Goal: Task Accomplishment & Management: Manage account settings

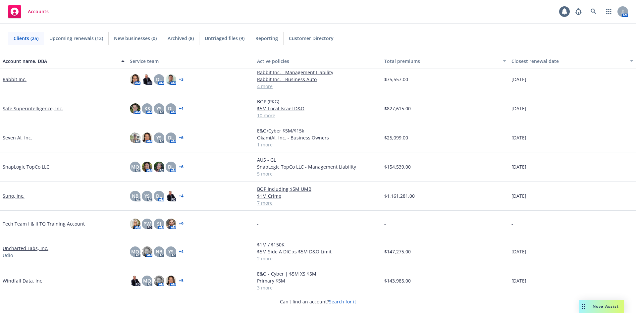
scroll to position [463, 0]
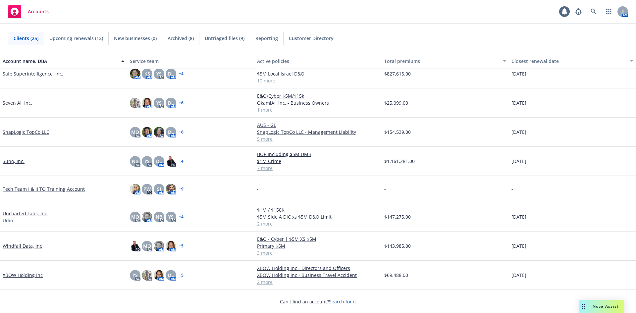
click at [23, 277] on link "XBOW Holding Inc" at bounding box center [23, 275] width 40 height 7
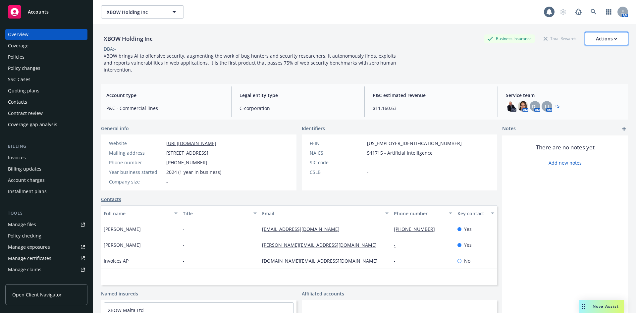
click at [614, 41] on button "Actions" at bounding box center [606, 38] width 43 height 13
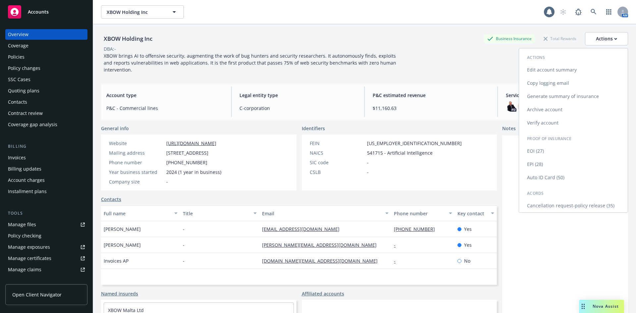
click at [533, 72] on link "Edit account summary" at bounding box center [573, 69] width 109 height 13
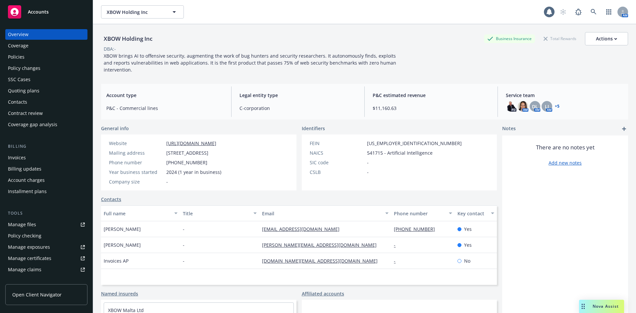
select select "US"
select select "C-corporation"
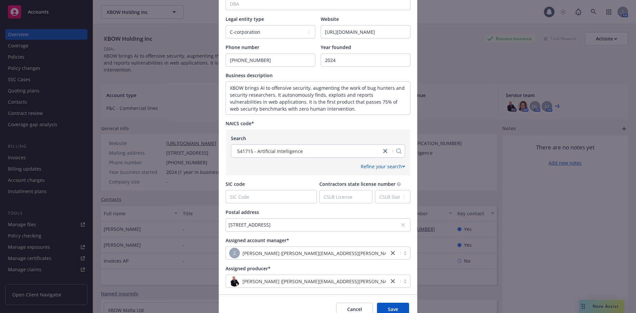
scroll to position [199, 0]
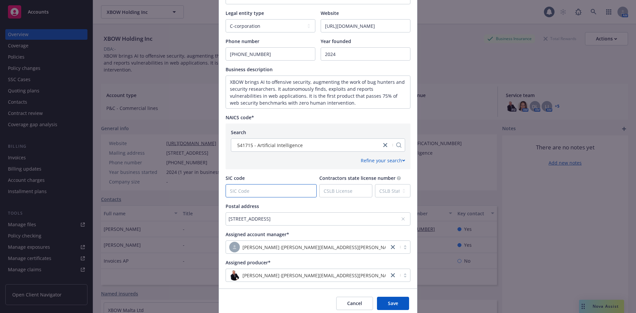
click at [265, 193] on input "SIC code" at bounding box center [271, 190] width 90 height 13
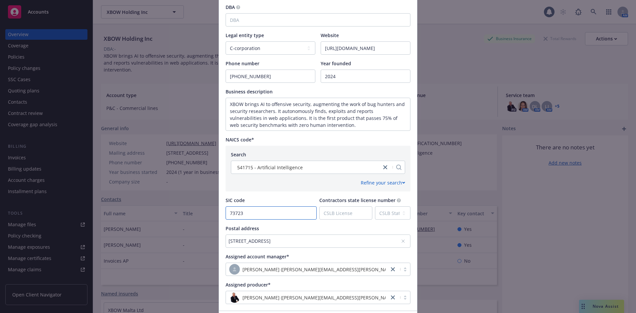
scroll to position [166, 0]
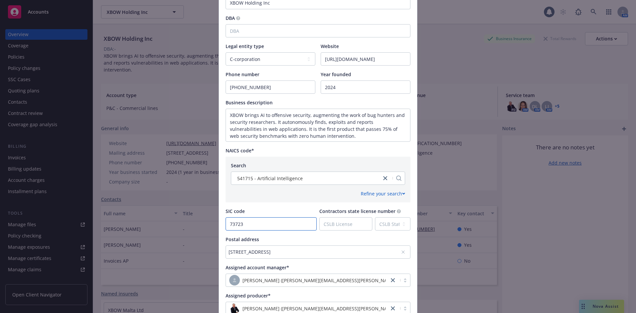
click at [294, 227] on input "73723" at bounding box center [271, 224] width 90 height 13
type input "73723"
click at [347, 233] on div "Country Afghanistan Albania Algeria American Samoa Andorra Angola Anguilla Anta…" at bounding box center [317, 100] width 185 height 427
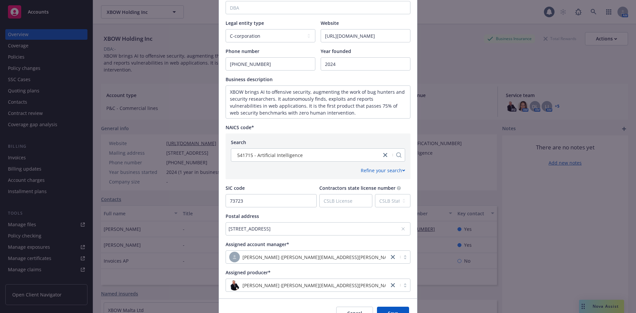
scroll to position [225, 0]
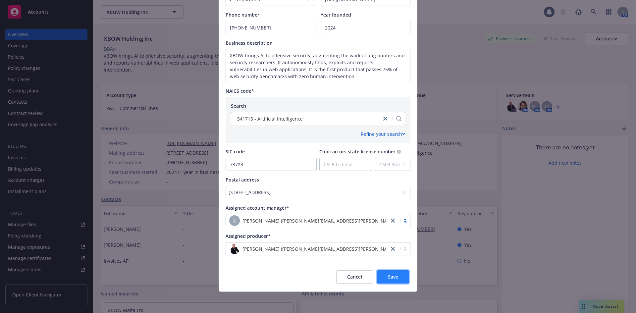
click at [397, 281] on button "Save" at bounding box center [393, 276] width 32 height 13
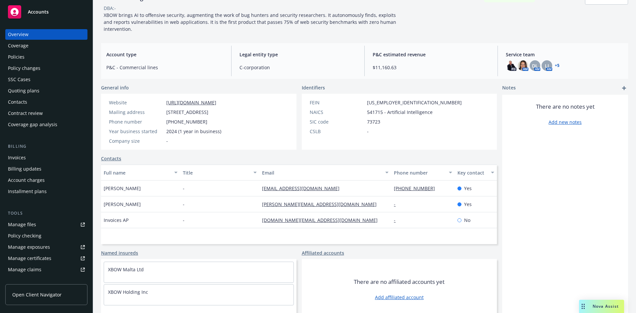
scroll to position [47, 0]
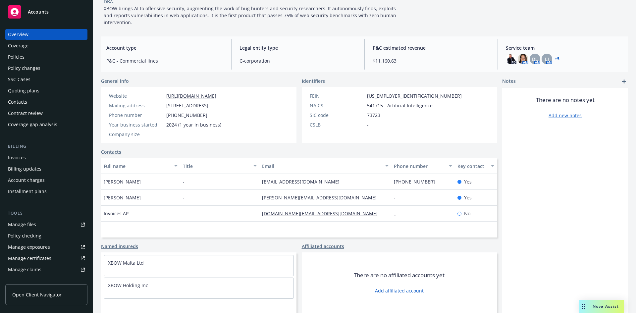
click at [114, 154] on link "Contacts" at bounding box center [111, 151] width 20 height 7
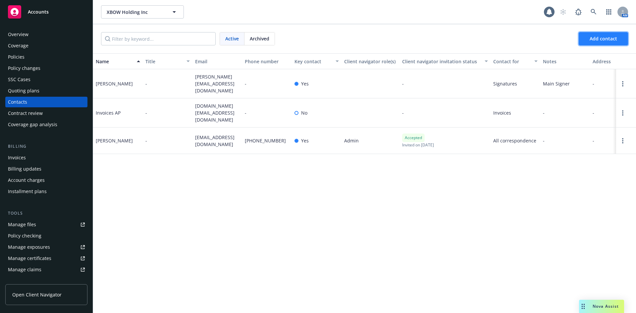
click at [590, 39] on span "Add contact" at bounding box center [602, 38] width 27 height 6
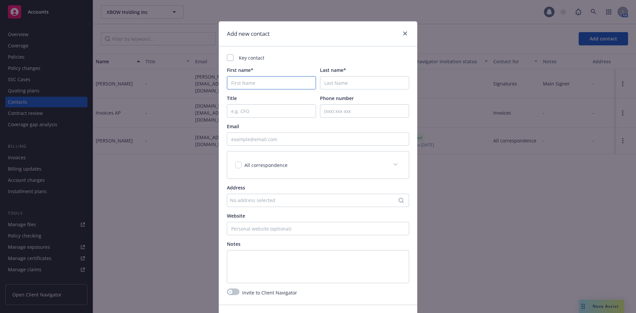
click at [277, 80] on input "First name*" at bounding box center [271, 82] width 89 height 13
click at [265, 143] on input "Email" at bounding box center [318, 138] width 182 height 13
paste input "olivia@xbow.com"
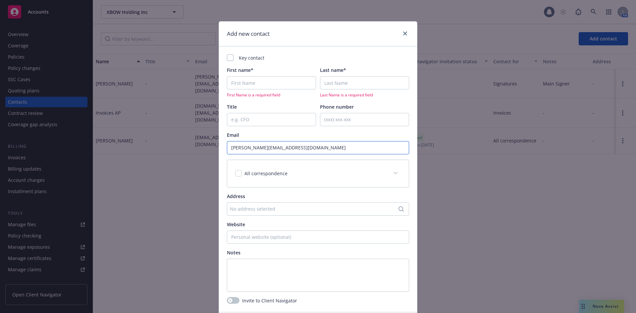
type input "olivia@xbow.com"
click at [250, 82] on input "First name*" at bounding box center [271, 82] width 89 height 13
type input "P"
type input "Olivia"
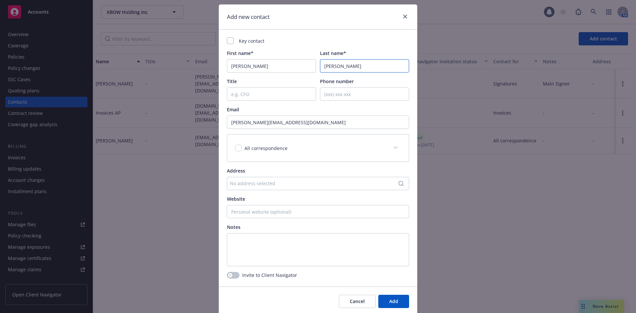
scroll to position [41, 0]
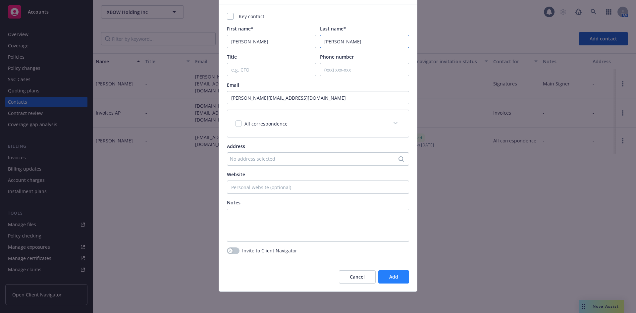
type input "Rosen"
click at [389, 279] on span "Add" at bounding box center [393, 277] width 9 height 6
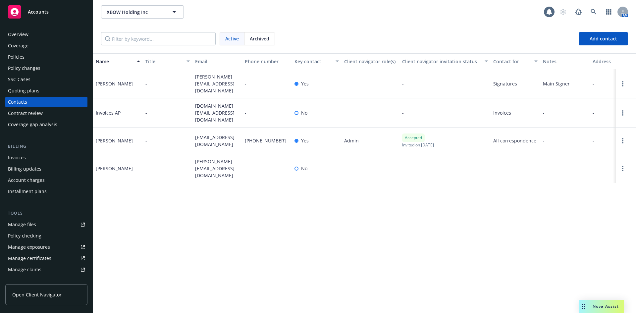
click at [23, 56] on div "Policies" at bounding box center [16, 57] width 17 height 11
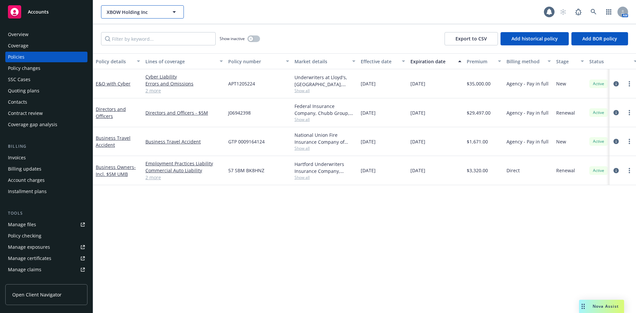
click at [130, 9] on span "XBOW Holding Inc" at bounding box center [135, 12] width 57 height 7
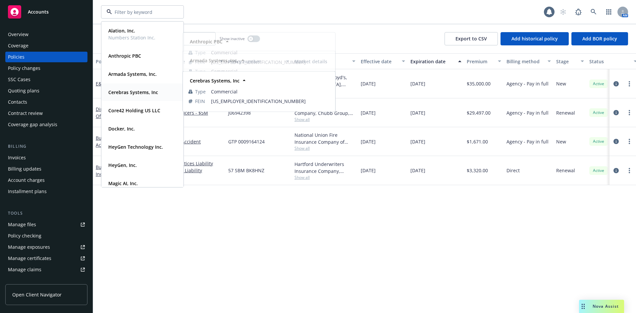
click at [129, 92] on strong "Cerebras Systems, Inc" at bounding box center [133, 92] width 50 height 6
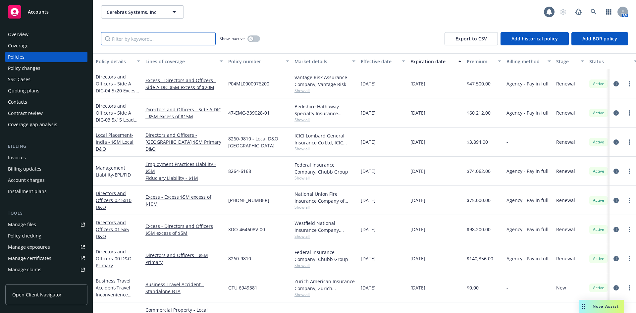
click at [125, 39] on input "Filter by keyword..." at bounding box center [158, 38] width 115 height 13
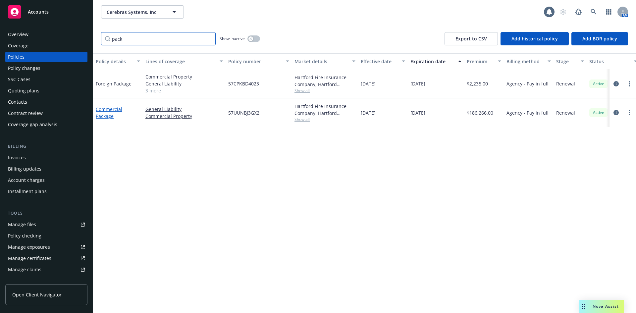
type input "pack"
click at [108, 110] on link "Commercial Package" at bounding box center [109, 112] width 26 height 13
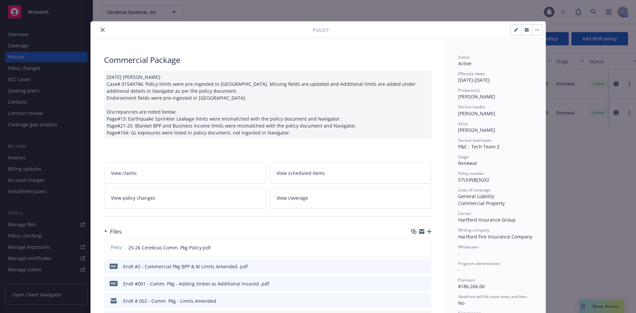
click at [155, 199] on link "View policy changes" at bounding box center [185, 197] width 162 height 21
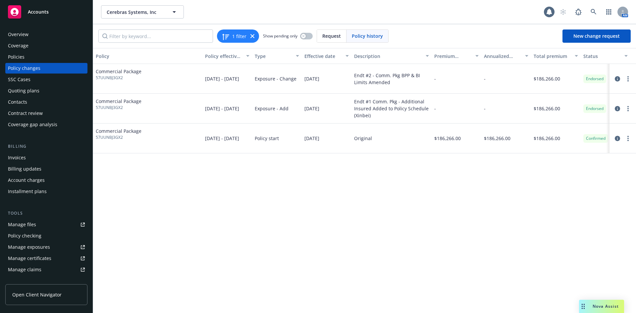
click at [42, 59] on div "Policies" at bounding box center [46, 57] width 77 height 11
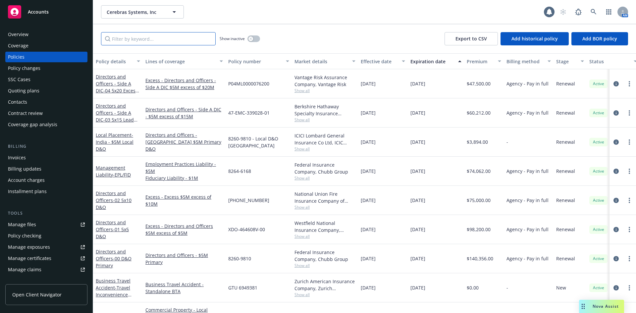
click at [163, 38] on input "Filter by keyword..." at bounding box center [158, 38] width 115 height 13
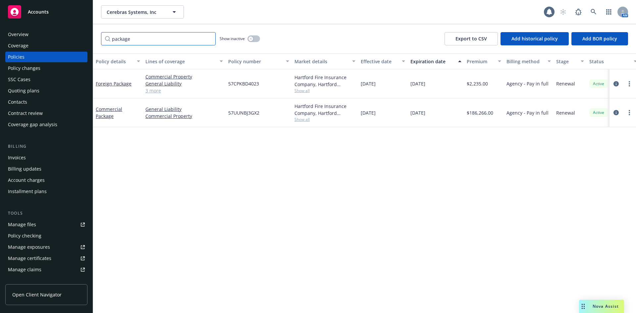
type input "package"
click at [252, 39] on icon "button" at bounding box center [250, 38] width 2 height 2
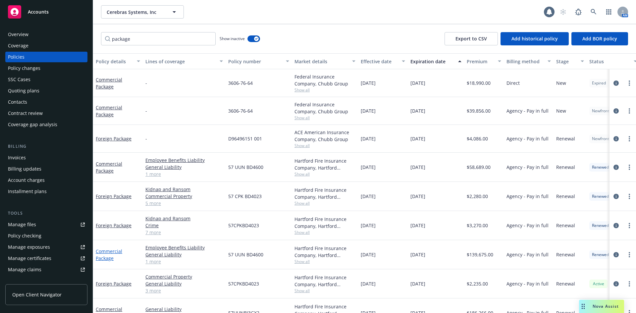
click at [99, 257] on link "Commercial Package" at bounding box center [109, 254] width 26 height 13
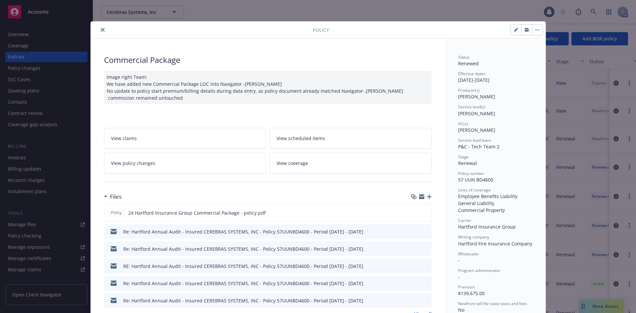
click at [199, 168] on link "View policy changes" at bounding box center [185, 163] width 162 height 21
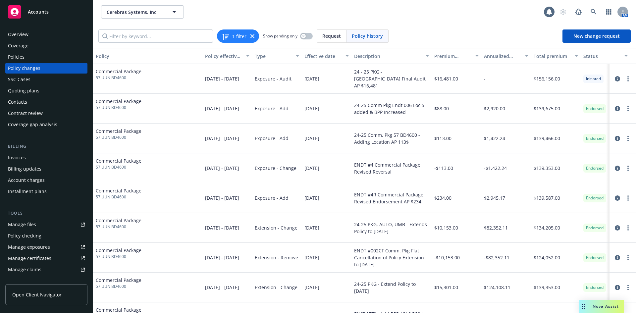
click at [39, 227] on link "Manage files" at bounding box center [46, 224] width 82 height 11
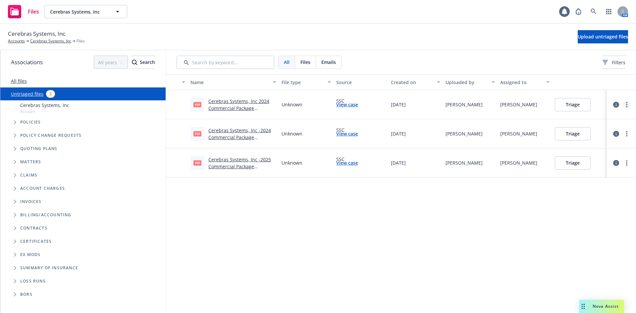
click at [627, 105] on icon "more" at bounding box center [626, 104] width 1 height 5
click at [613, 159] on link "Change owner(s)" at bounding box center [601, 157] width 58 height 13
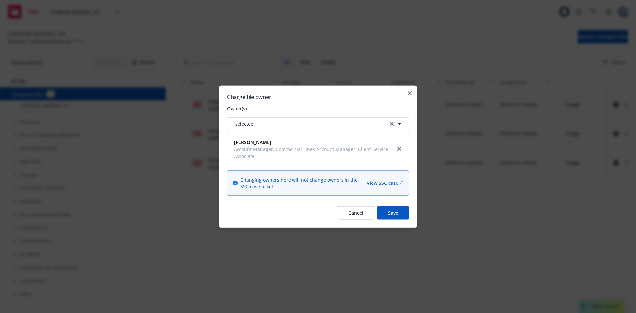
drag, startPoint x: 397, startPoint y: 150, endPoint x: 378, endPoint y: 143, distance: 20.4
click at [397, 150] on link "close" at bounding box center [399, 149] width 8 height 8
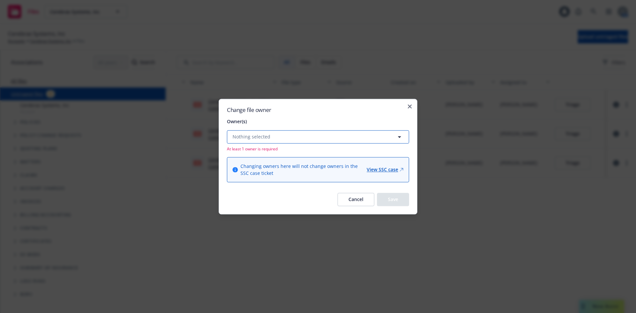
click at [315, 132] on button "Nothing selected" at bounding box center [318, 136] width 182 height 13
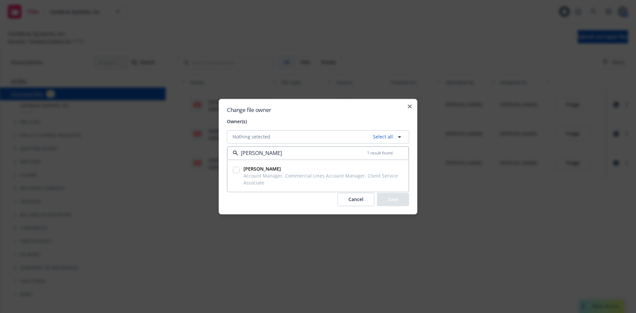
type input "yuki"
click at [238, 171] on input "checkbox" at bounding box center [236, 170] width 7 height 7
checkbox input "true"
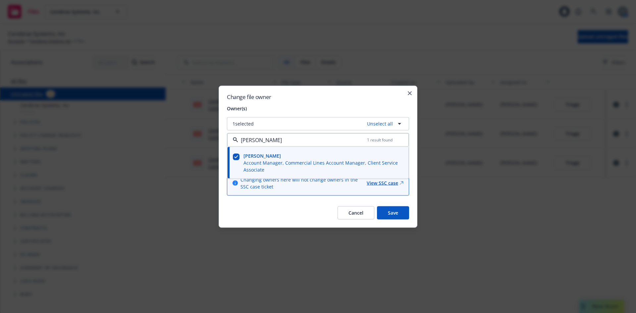
type input "yuki"
click at [272, 124] on button "1 selected Unselect all" at bounding box center [318, 123] width 182 height 13
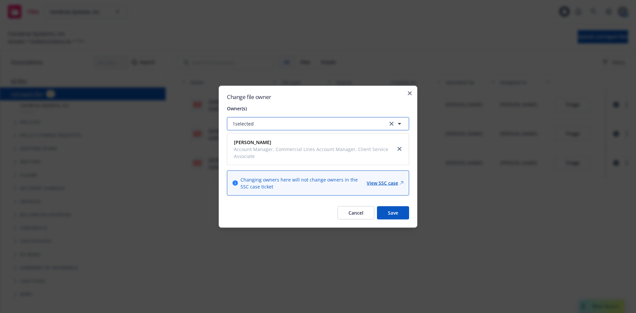
click at [272, 124] on button "1 selected" at bounding box center [318, 123] width 182 height 13
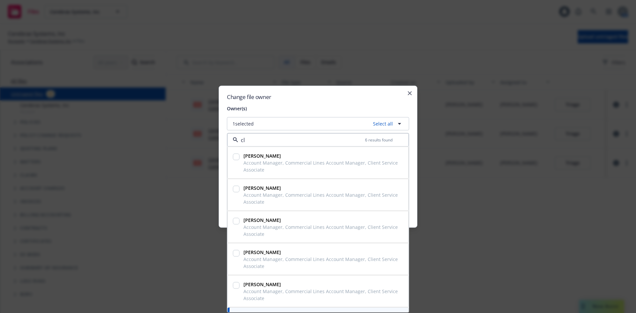
type input "cla"
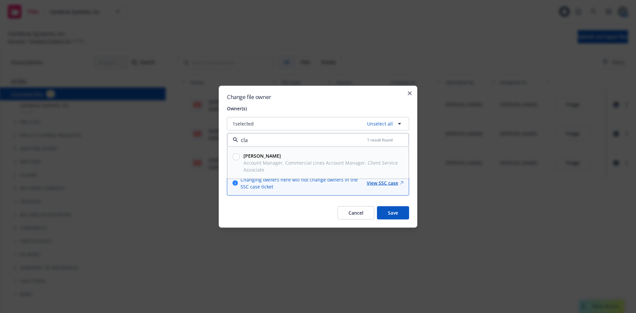
click at [270, 167] on span "Account Manager, Commercial Lines Account Manager, Client Service Associate" at bounding box center [321, 166] width 157 height 14
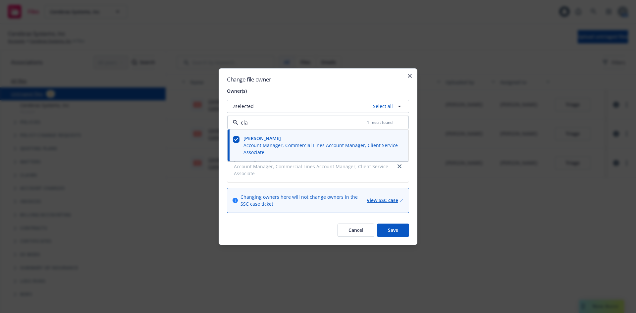
checkbox input "true"
type input "cla"
click at [401, 227] on button "Save" at bounding box center [393, 230] width 32 height 13
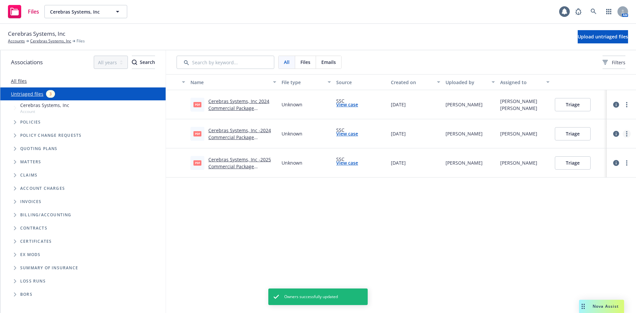
click at [628, 131] on link "more" at bounding box center [627, 134] width 8 height 8
click at [611, 185] on link "Change owner(s)" at bounding box center [601, 186] width 58 height 13
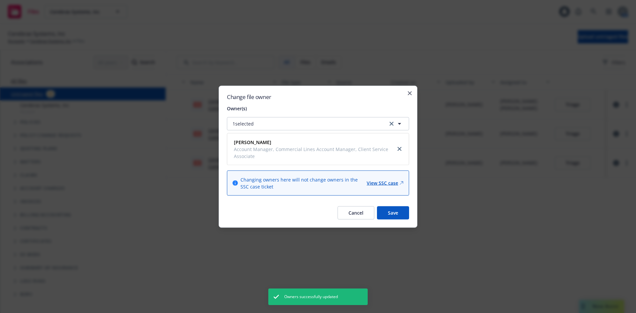
drag, startPoint x: 399, startPoint y: 151, endPoint x: 337, endPoint y: 140, distance: 63.2
click at [399, 151] on icon "close" at bounding box center [399, 149] width 4 height 4
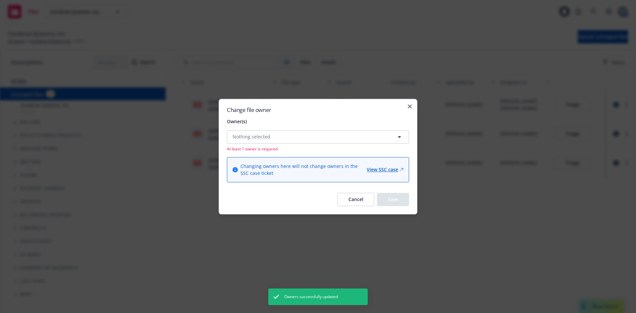
drag, startPoint x: 315, startPoint y: 125, endPoint x: 314, endPoint y: 131, distance: 5.9
click at [315, 126] on div "Owner(s) Nothing selected At least 1 owner is required Changing owners here wil…" at bounding box center [318, 150] width 182 height 64
click at [312, 134] on button "Nothing selected" at bounding box center [318, 136] width 182 height 13
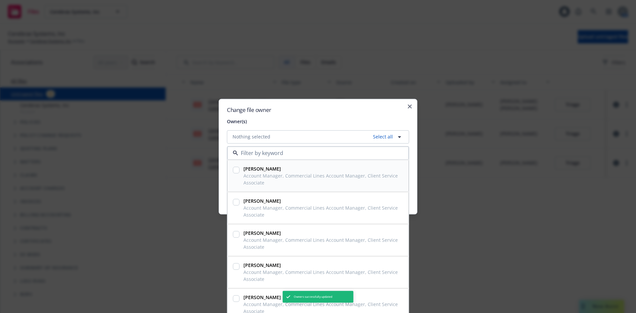
click at [254, 170] on strong "Claudia Brito" at bounding box center [261, 169] width 37 height 6
checkbox input "true"
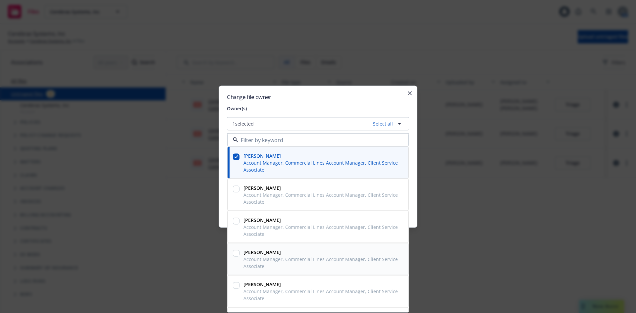
scroll to position [27, 0]
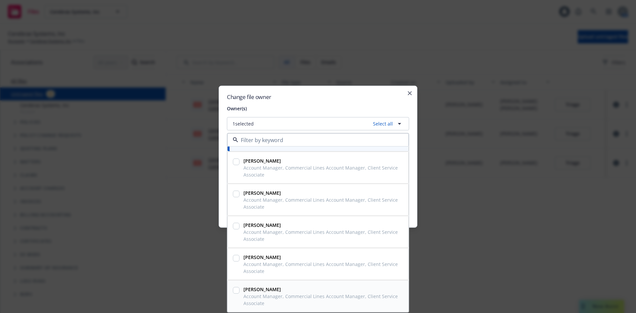
click at [275, 289] on strong "Yuki Rainwater" at bounding box center [261, 289] width 37 height 6
checkbox input "true"
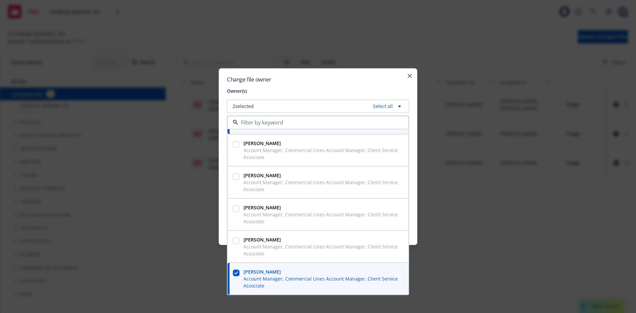
click at [349, 91] on span "Owner(s)" at bounding box center [318, 90] width 182 height 7
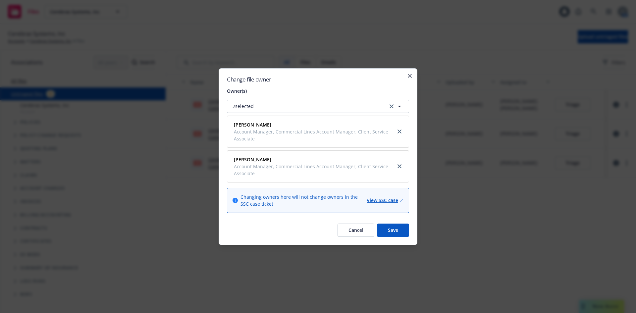
click at [400, 231] on button "Save" at bounding box center [393, 230] width 32 height 13
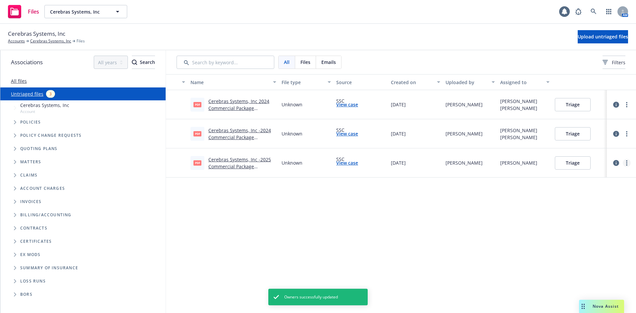
click at [626, 163] on icon "more" at bounding box center [626, 162] width 1 height 5
click at [592, 216] on link "Change owner(s)" at bounding box center [601, 216] width 58 height 13
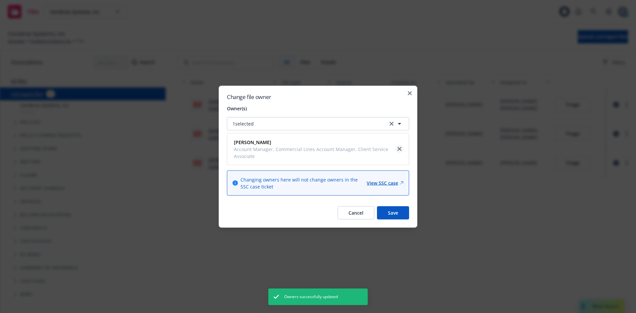
click at [398, 147] on icon "close" at bounding box center [399, 149] width 4 height 4
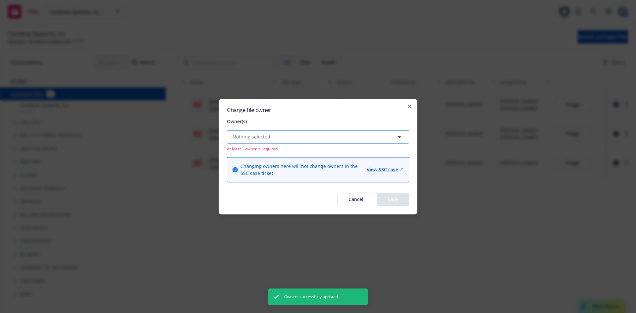
click at [348, 132] on button "Nothing selected" at bounding box center [318, 136] width 182 height 13
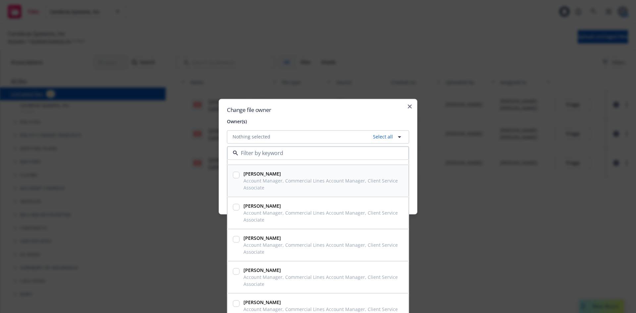
scroll to position [0, 0]
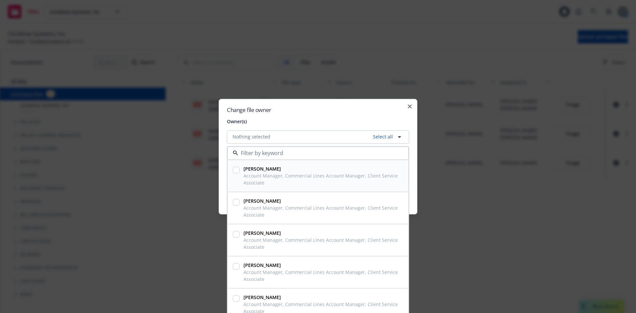
click at [276, 174] on span "Account Manager, Commercial Lines Account Manager, Client Service Associate" at bounding box center [321, 179] width 157 height 14
checkbox input "true"
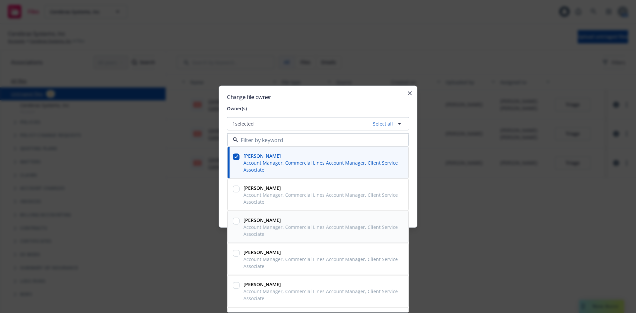
scroll to position [27, 0]
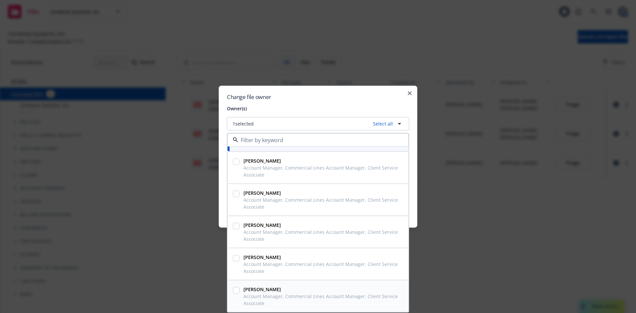
click at [316, 287] on span "Yuki Rainwater" at bounding box center [321, 288] width 157 height 7
checkbox input "true"
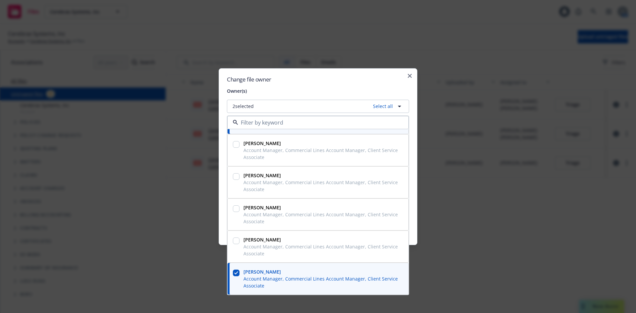
click at [325, 88] on span "Owner(s)" at bounding box center [318, 90] width 182 height 7
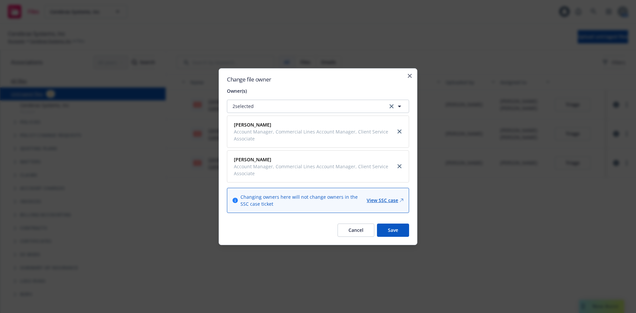
click at [391, 232] on button "Save" at bounding box center [393, 230] width 32 height 13
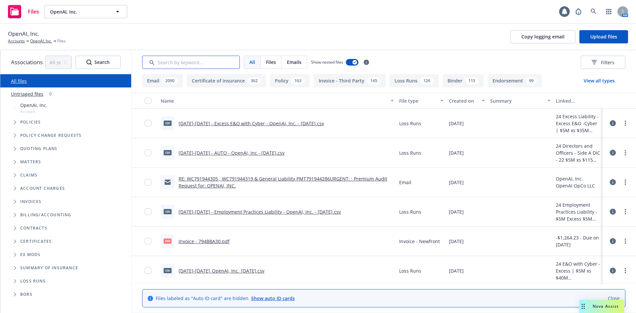
click at [226, 61] on input "Search by keyword..." at bounding box center [191, 62] width 98 height 13
type input "z"
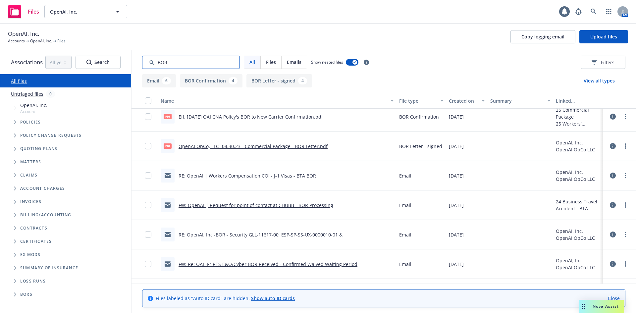
scroll to position [160, 0]
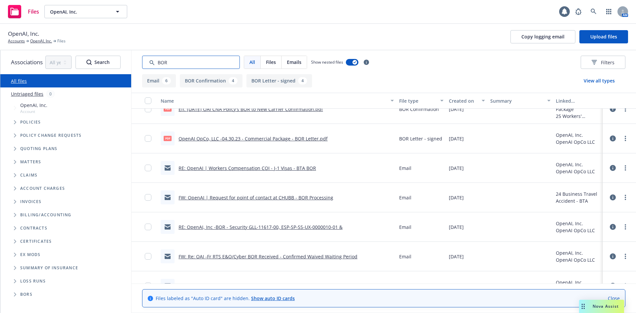
type input "BOR"
click at [279, 226] on link "RE: OpenAI, Inc -BOR - Security GLL-11617-00, ESP-SP-SS-UX-0000010-01 &" at bounding box center [260, 227] width 164 height 6
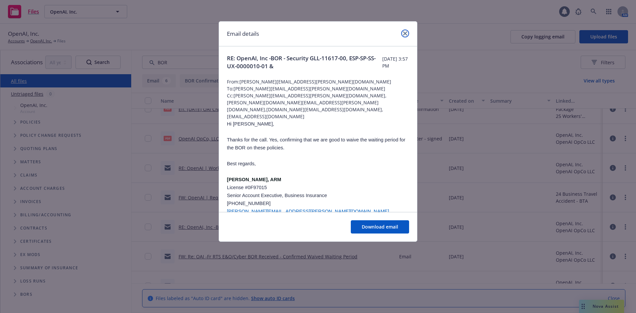
click at [405, 33] on icon "close" at bounding box center [405, 33] width 4 height 4
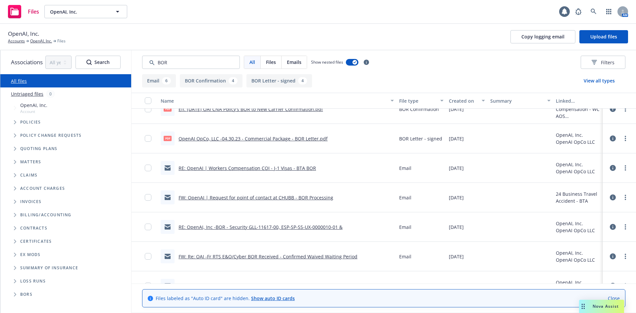
click at [610, 226] on icon at bounding box center [613, 227] width 6 height 6
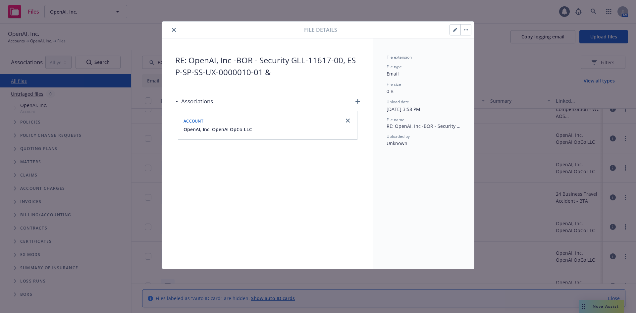
click at [451, 29] on button "button" at bounding box center [455, 30] width 11 height 11
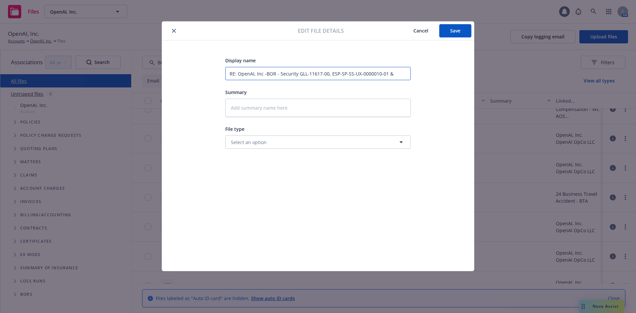
click at [407, 75] on input "RE: OpenAI, Inc -BOR - Security GLL-11617-00, ESP-SP-SS-UX-0000010-01 &" at bounding box center [317, 73] width 185 height 13
type textarea "x"
type input "RE: OpenAI, Inc -BOR - Security GLL-11617-00, ESP-SP-SS-UX-0000010-01 &"
paste input "AUR-XS-03-000846-01"
type textarea "x"
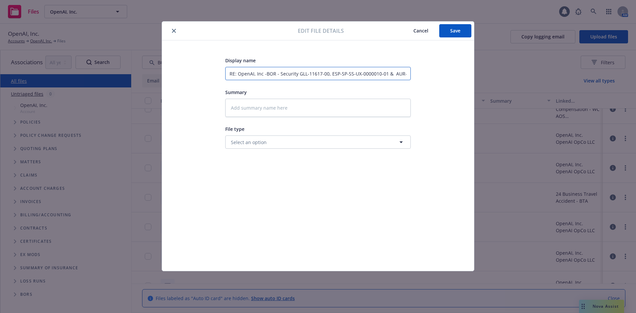
scroll to position [0, 32]
type input "RE: OpenAI, Inc -BOR - Security GLL-11617-00, ESP-SP-SS-UX-0000010-01 & AUR-XS-…"
click at [452, 32] on span "Save" at bounding box center [455, 30] width 10 height 6
type textarea "x"
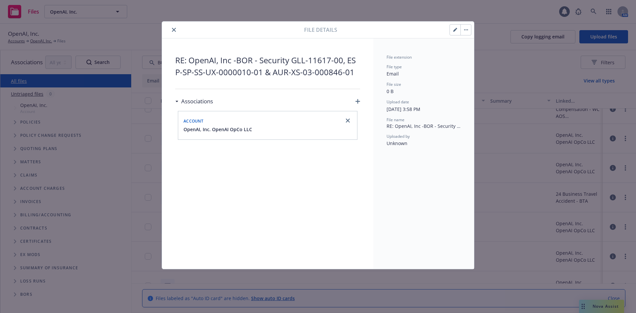
click at [359, 101] on icon "button" at bounding box center [357, 101] width 5 height 5
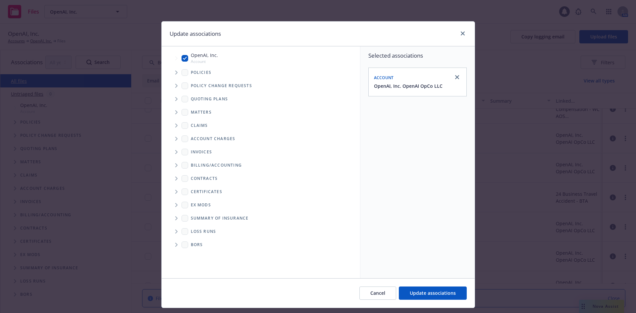
click at [171, 73] on span "Tree Example" at bounding box center [176, 72] width 11 height 11
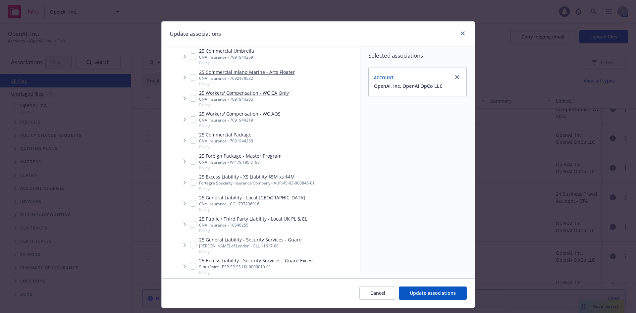
scroll to position [232, 0]
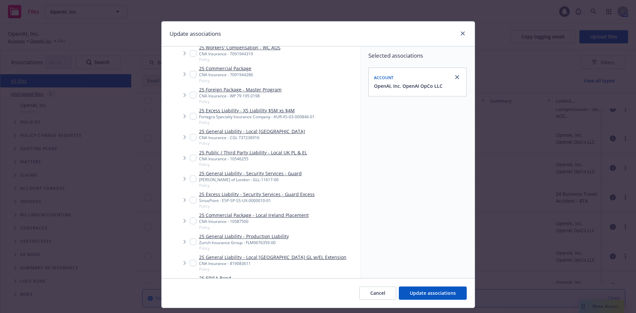
click at [190, 197] on input "Tree Example" at bounding box center [193, 200] width 7 height 7
checkbox input "true"
click at [191, 175] on input "Tree Example" at bounding box center [193, 178] width 7 height 7
checkbox input "true"
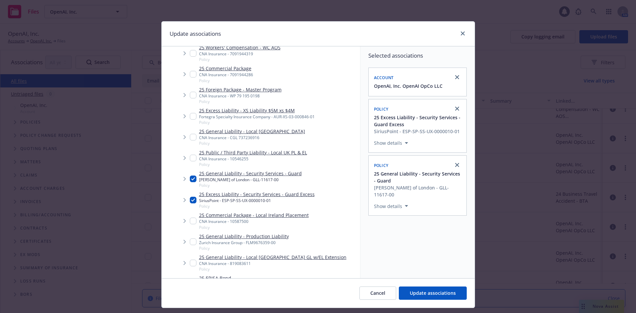
click at [190, 113] on input "Tree Example" at bounding box center [193, 116] width 7 height 7
checkbox input "true"
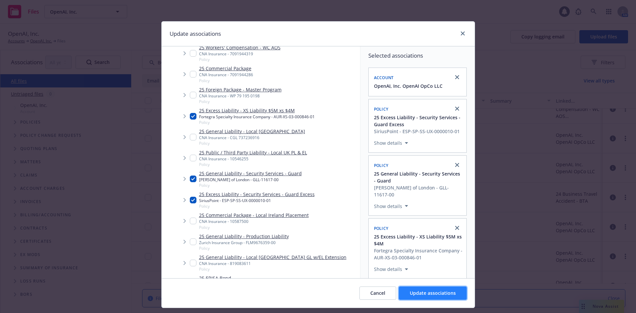
click at [427, 294] on span "Update associations" at bounding box center [433, 293] width 46 height 6
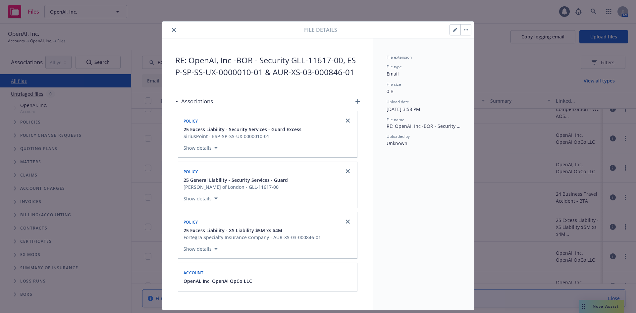
click at [171, 32] on button "close" at bounding box center [174, 30] width 8 height 8
